Goal: Check status

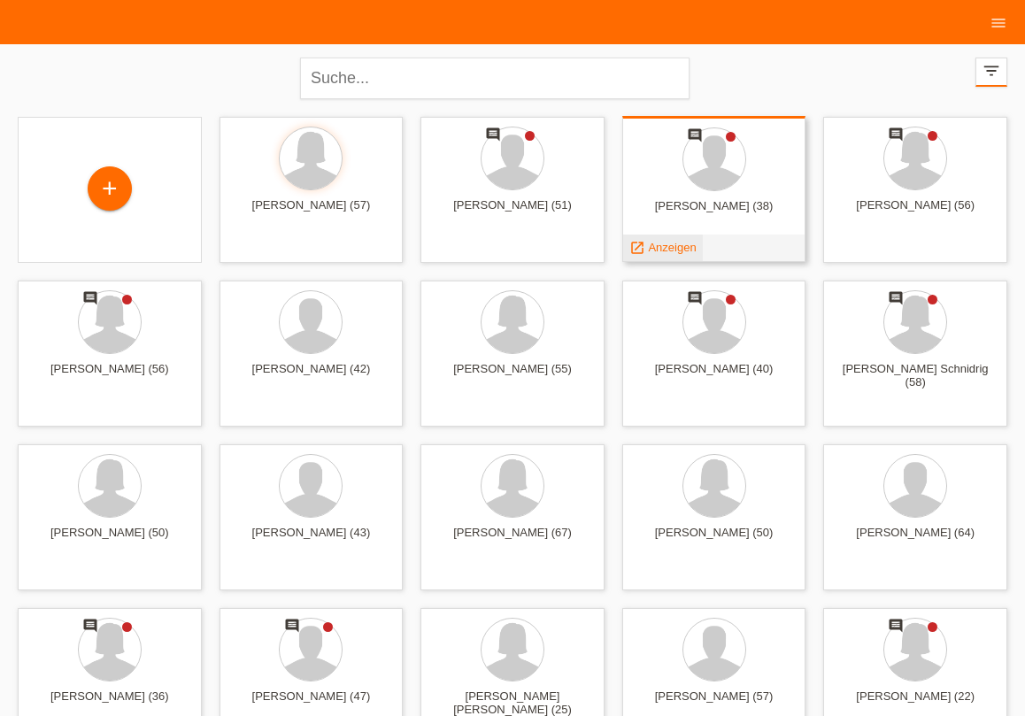
click at [661, 249] on span "Anzeigen" at bounding box center [672, 247] width 48 height 13
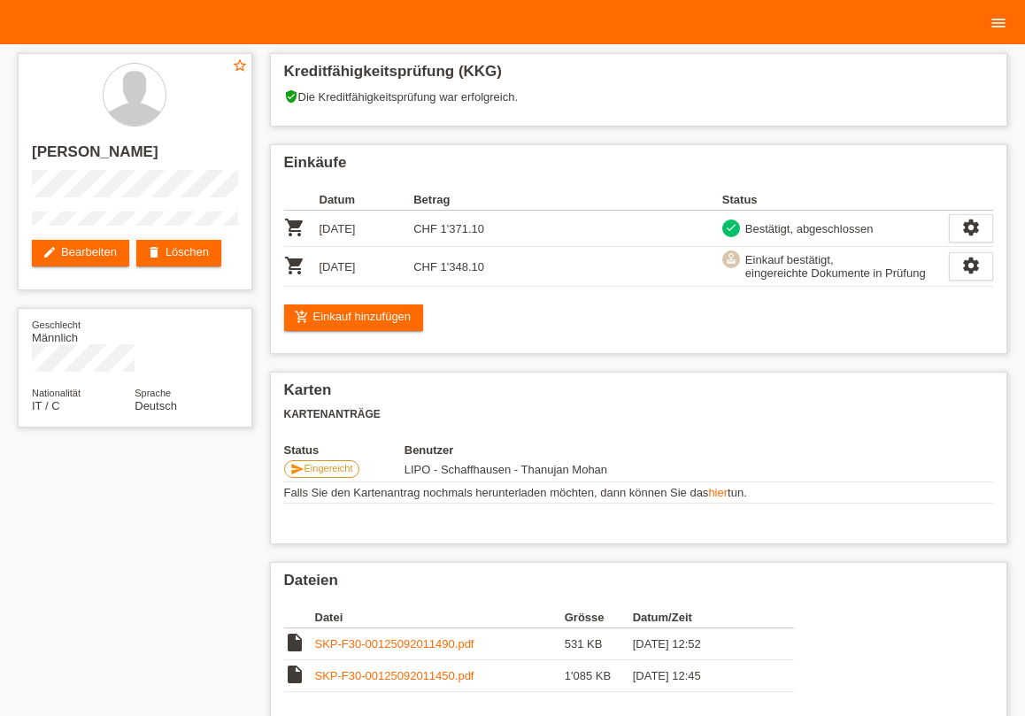
click at [987, 25] on link "menu" at bounding box center [998, 22] width 35 height 11
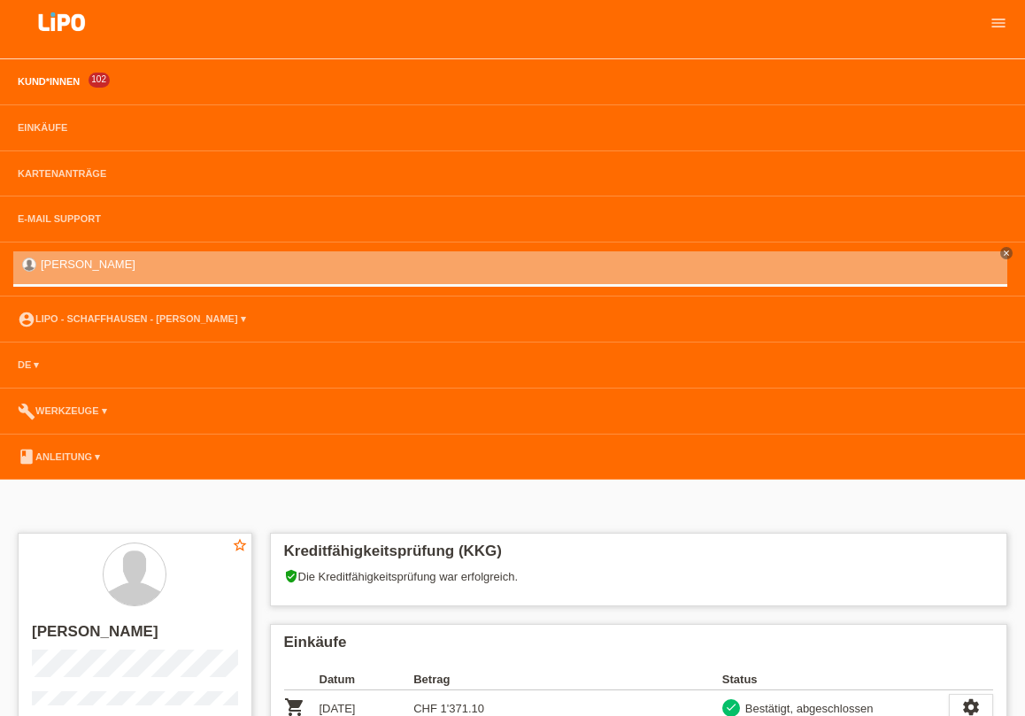
click at [25, 83] on link "Kund*innen" at bounding box center [49, 81] width 80 height 11
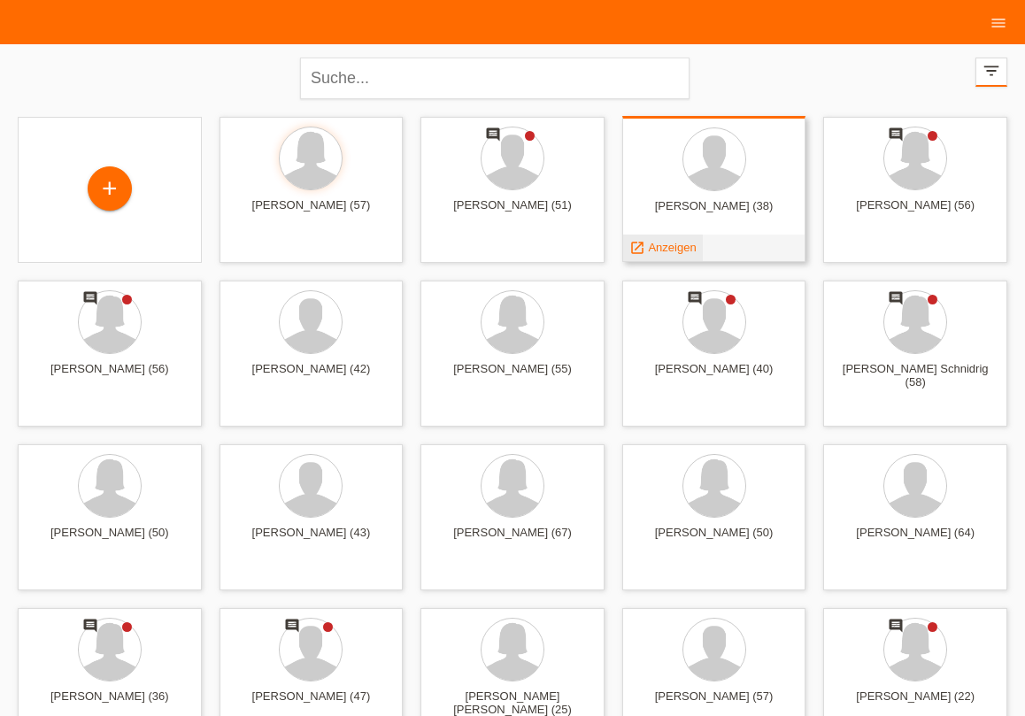
click at [677, 249] on span "Anzeigen" at bounding box center [672, 247] width 48 height 13
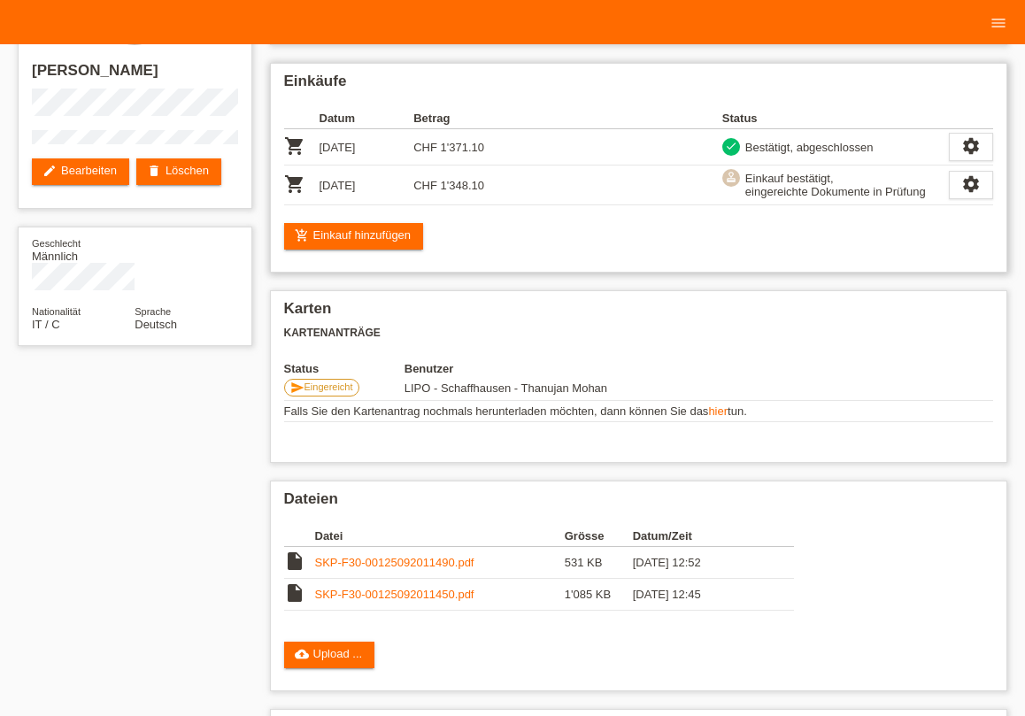
scroll to position [97, 0]
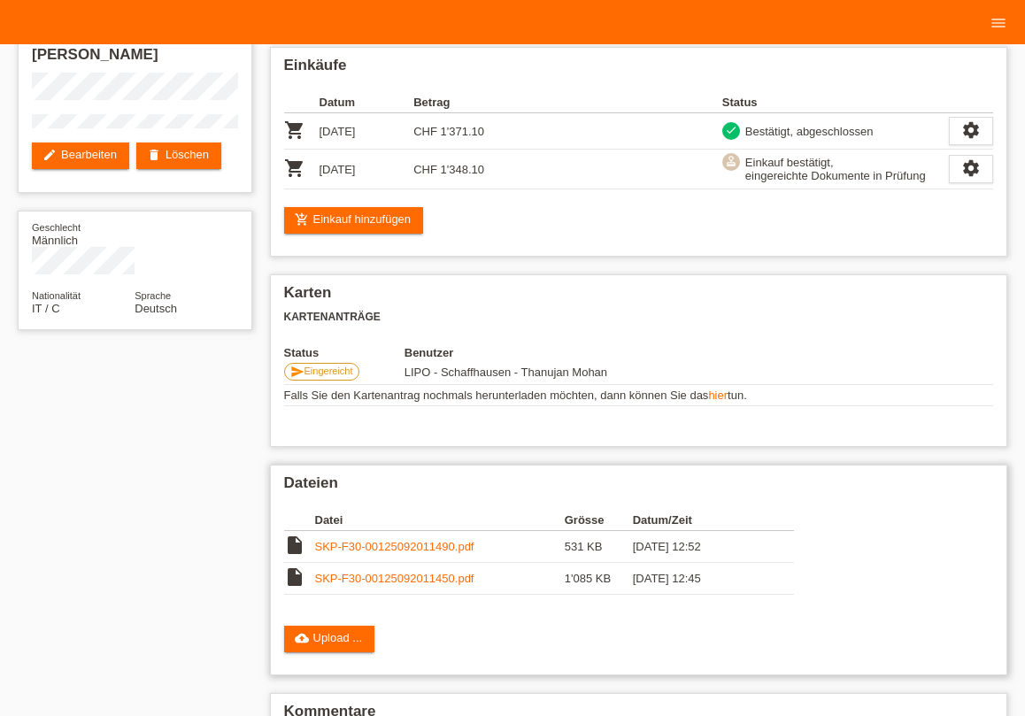
click at [409, 589] on td "SKP-F30-00125092011450.pdf" at bounding box center [440, 579] width 250 height 32
click at [409, 581] on link "SKP-F30-00125092011450.pdf" at bounding box center [394, 578] width 159 height 13
drag, startPoint x: 749, startPoint y: 127, endPoint x: 909, endPoint y: 129, distance: 160.2
click at [909, 129] on div "check Bestätigt, abgeschlossen" at bounding box center [835, 131] width 227 height 19
click at [904, 259] on div "Kreditfähigkeitsprüfung (KKG) verified_user Die Kreditfähigkeitsprüfung war erf…" at bounding box center [639, 457] width 756 height 1020
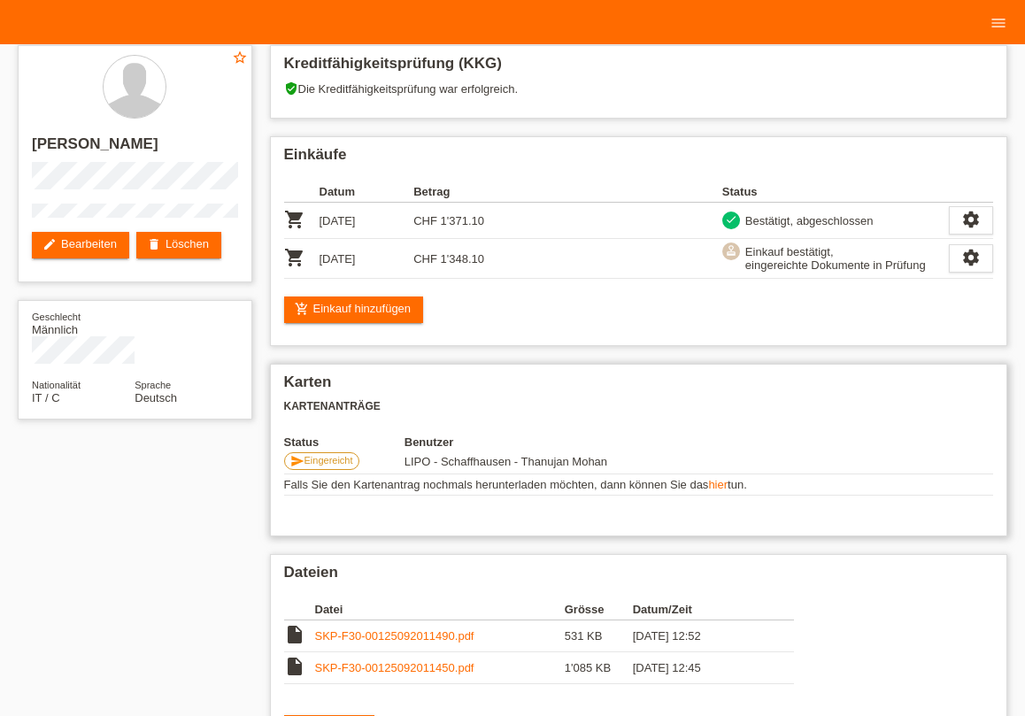
scroll to position [0, 0]
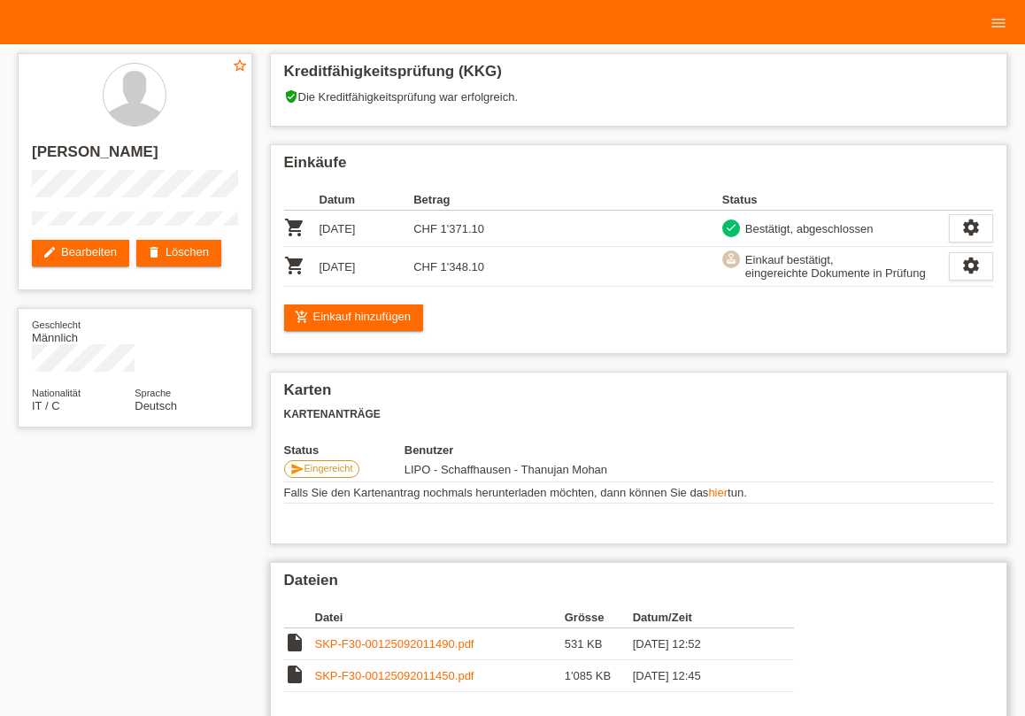
click at [356, 648] on link "SKP-F30-00125092011490.pdf" at bounding box center [394, 643] width 159 height 13
